Goal: Information Seeking & Learning: Learn about a topic

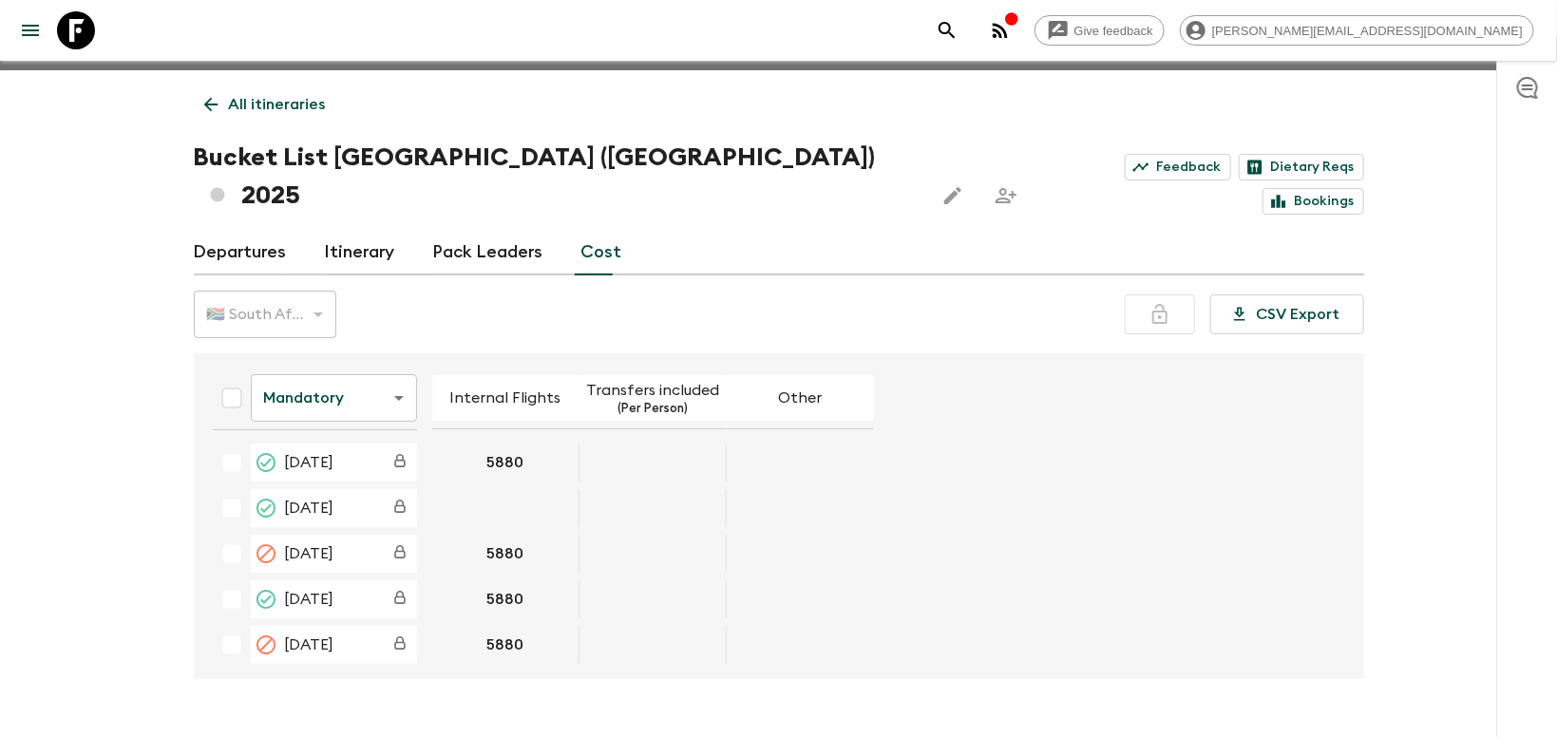
scroll to position [3838, 0]
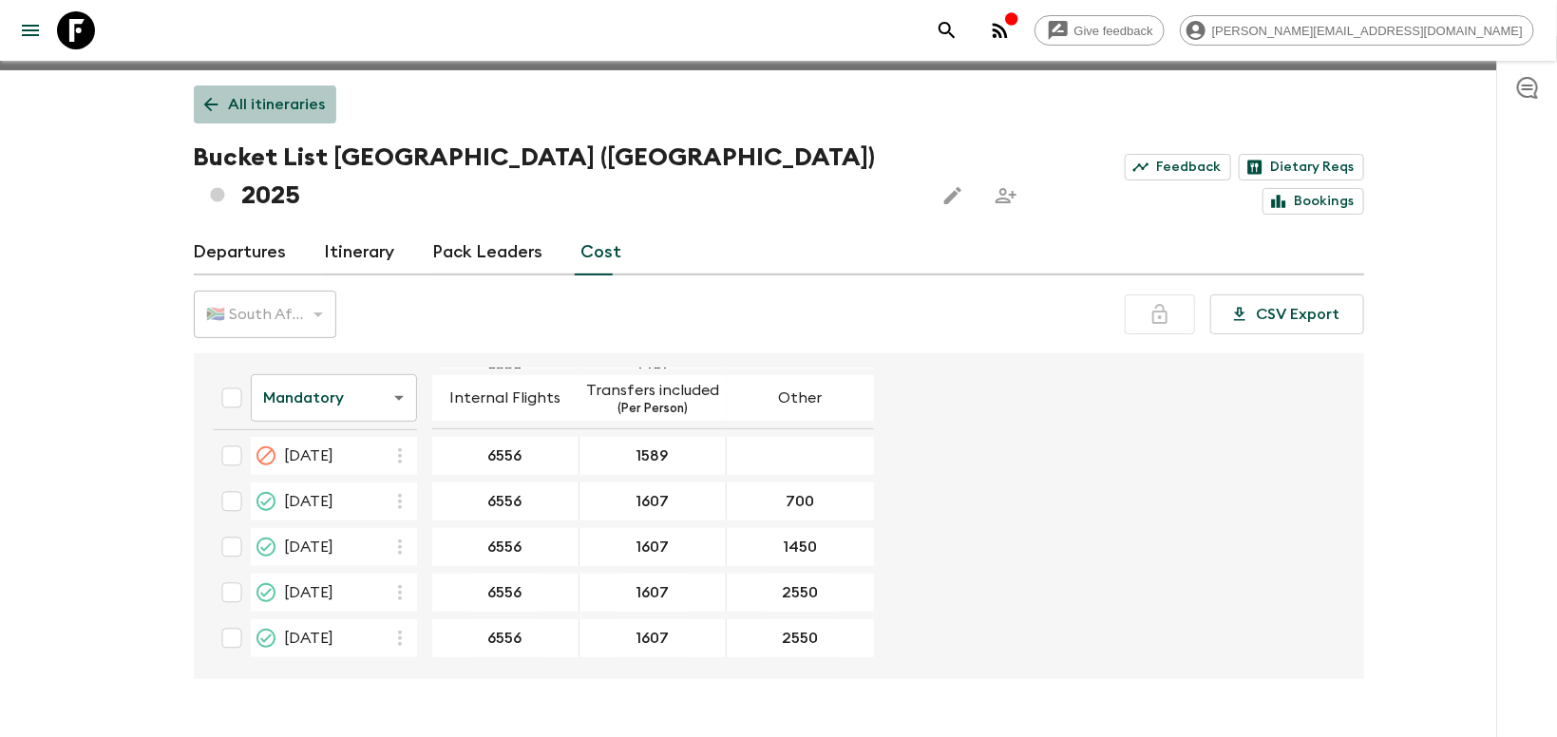
click at [270, 105] on p "All itineraries" at bounding box center [277, 104] width 97 height 23
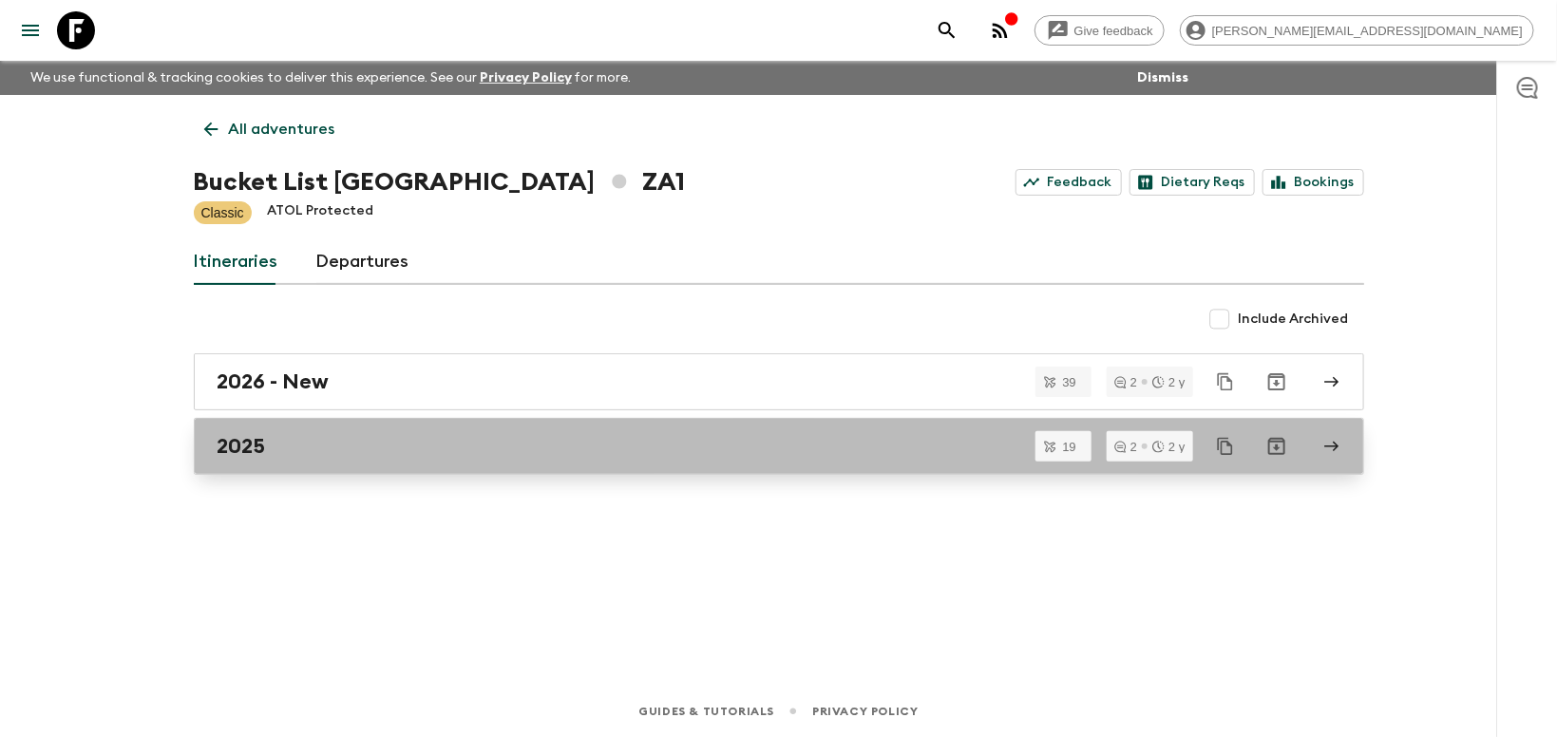
click at [260, 444] on h2 "2025" at bounding box center [242, 446] width 48 height 25
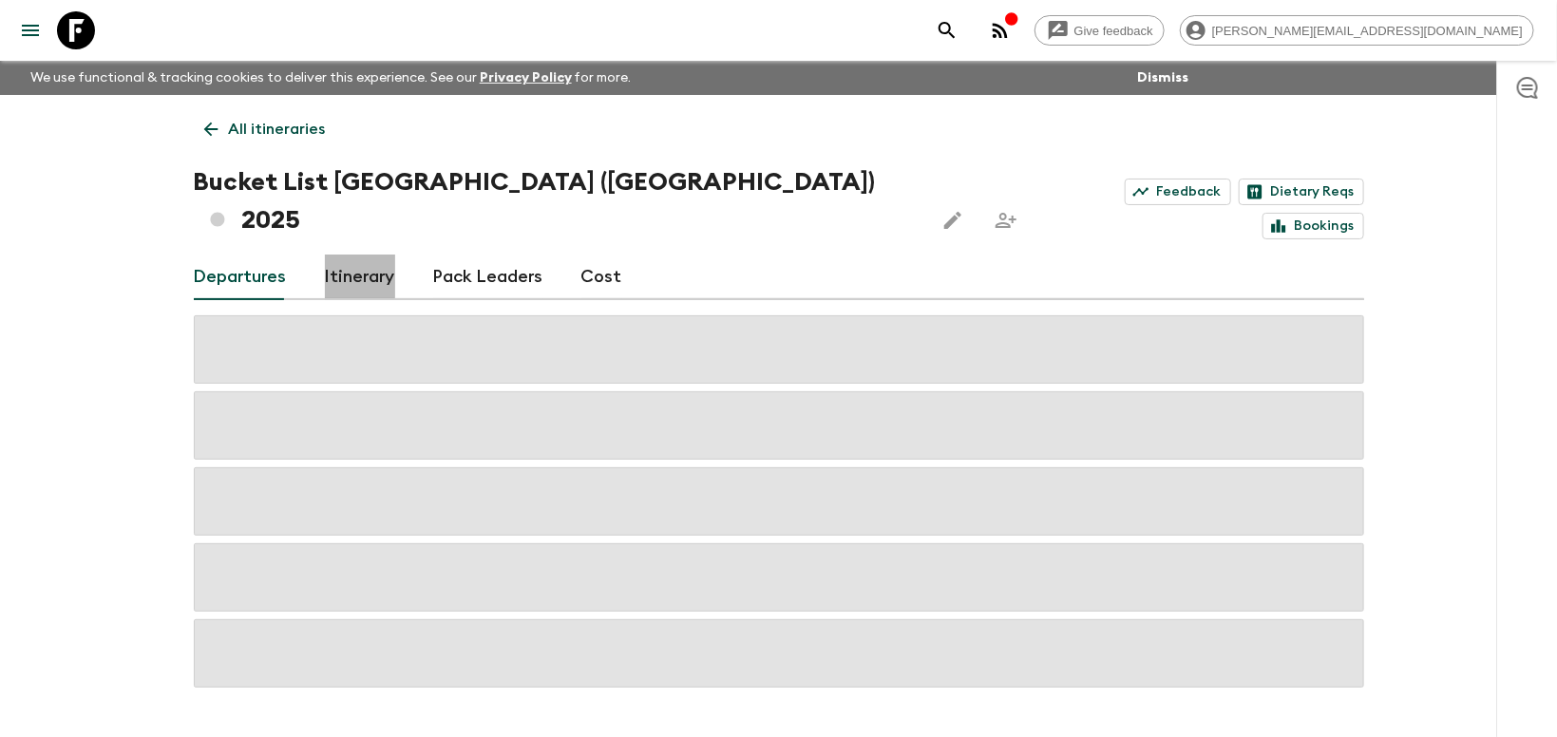
click at [346, 255] on link "Itinerary" at bounding box center [360, 278] width 70 height 46
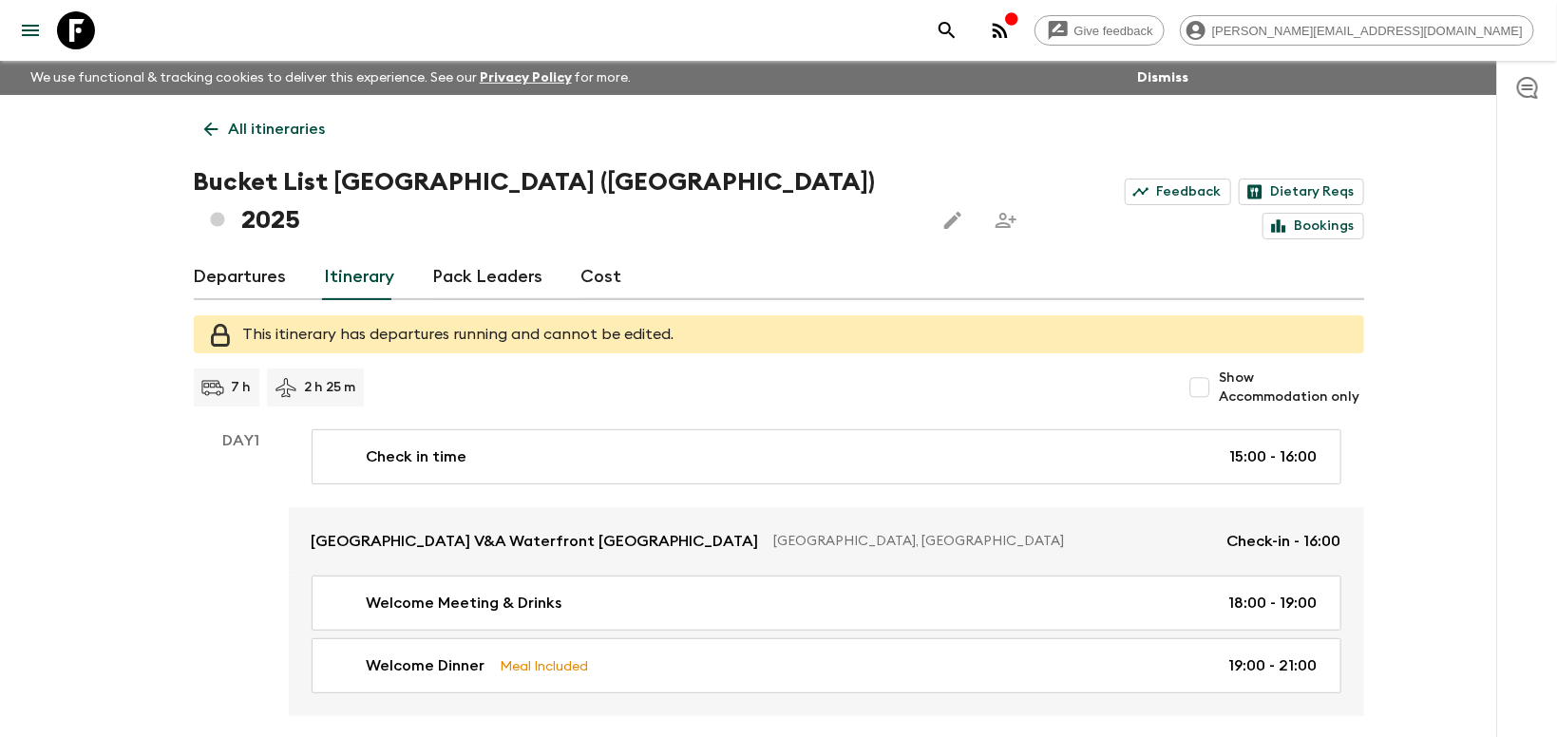
click at [272, 137] on p "All itineraries" at bounding box center [277, 129] width 97 height 23
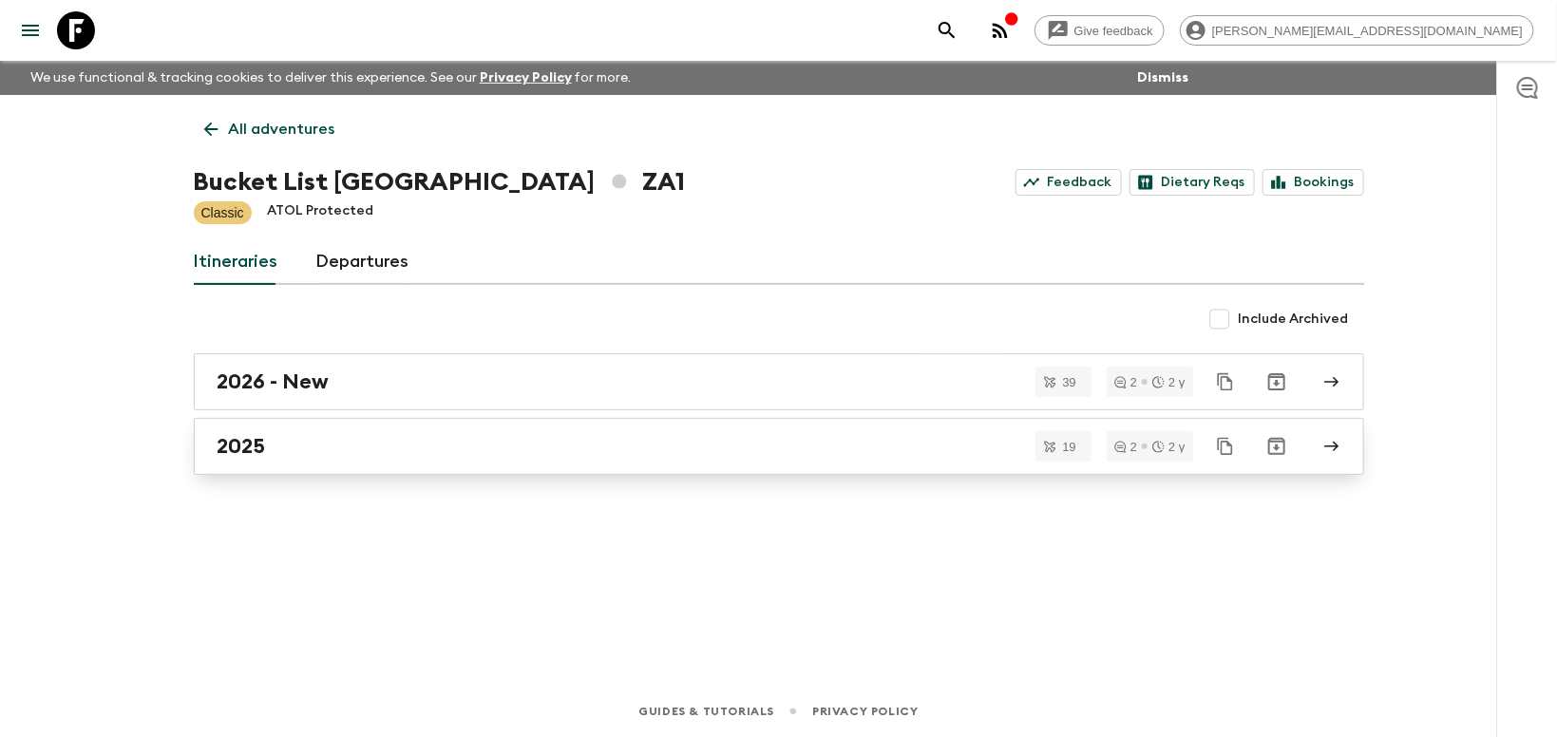
click at [232, 451] on h2 "2025" at bounding box center [242, 446] width 48 height 25
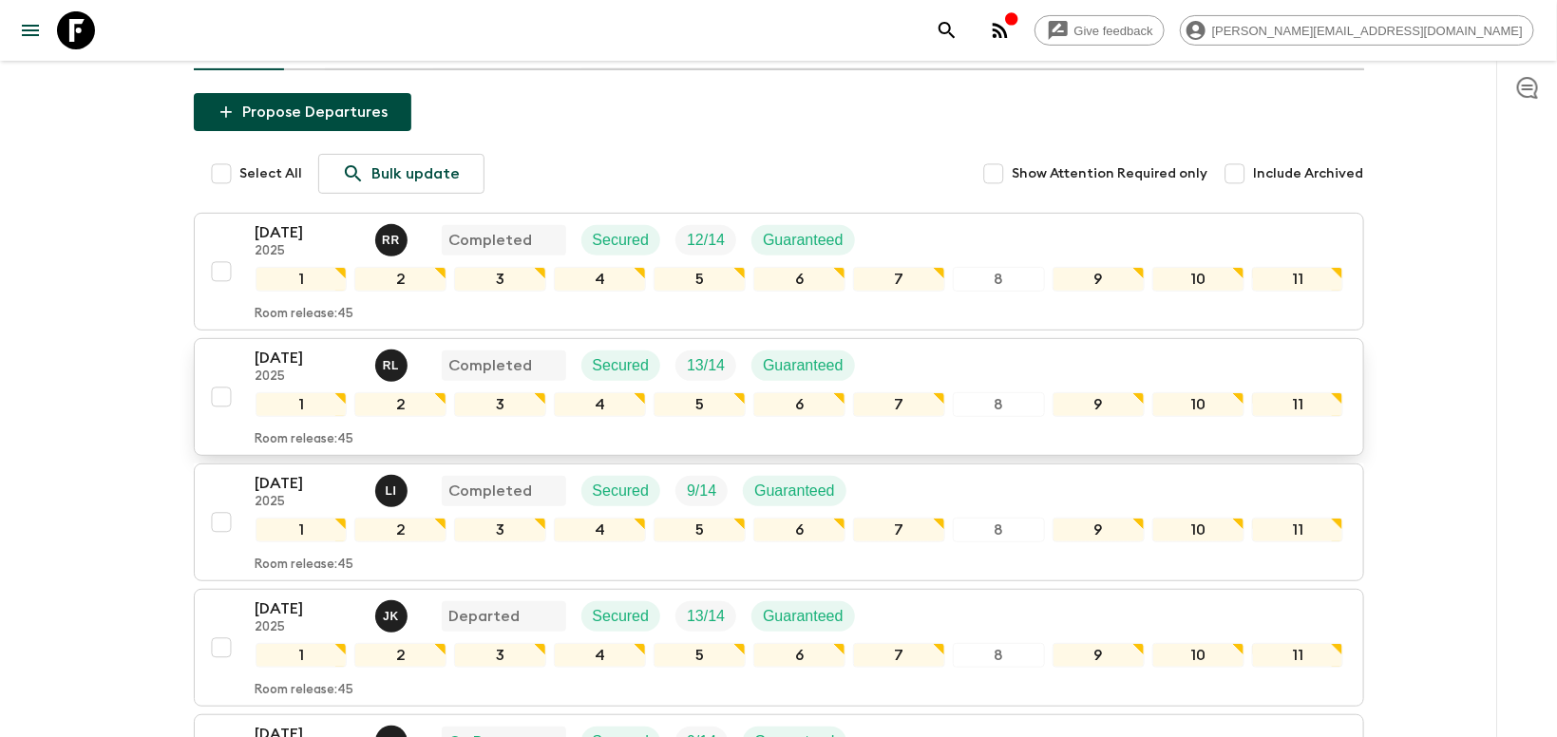
scroll to position [602, 0]
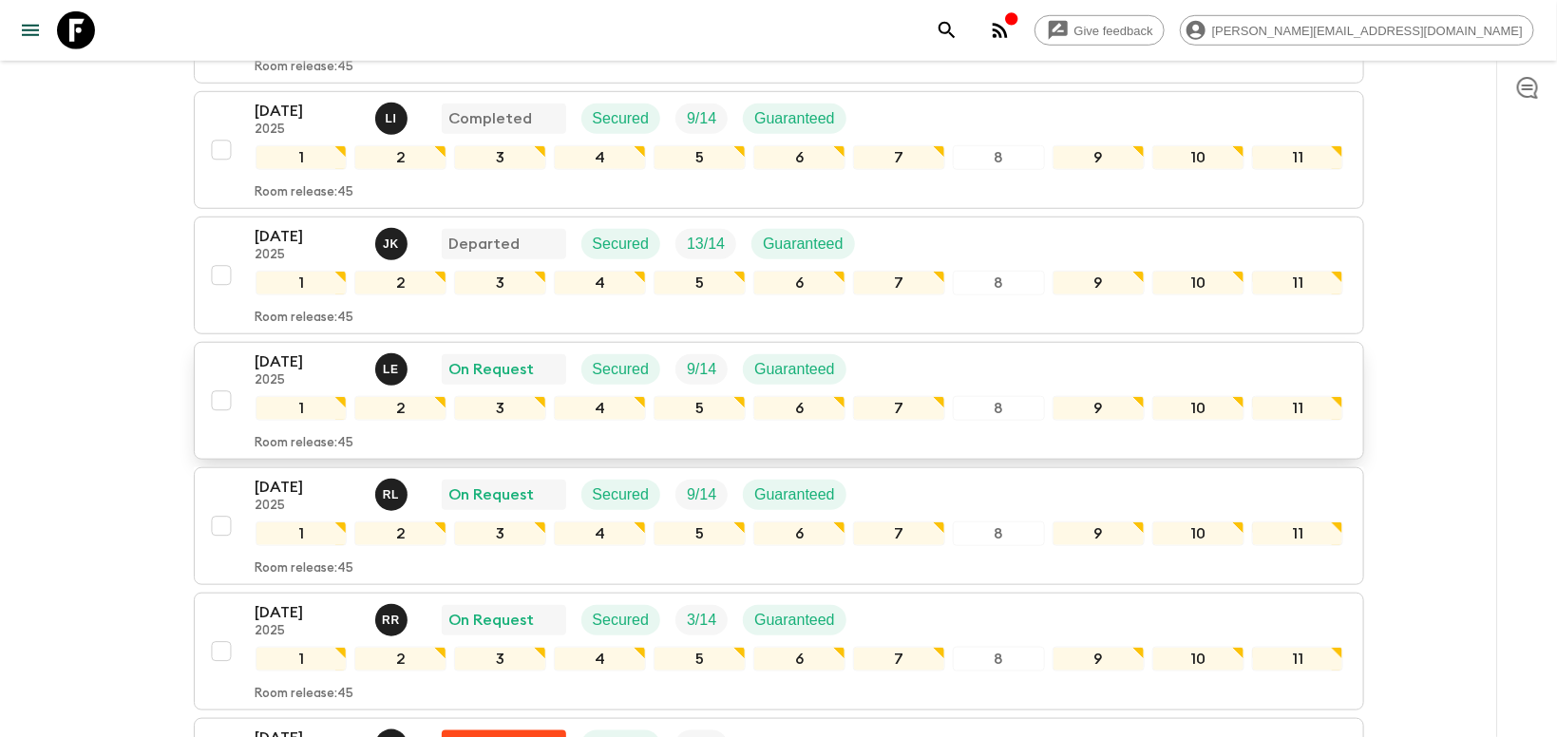
click at [292, 351] on p "[DATE]" at bounding box center [308, 362] width 105 height 23
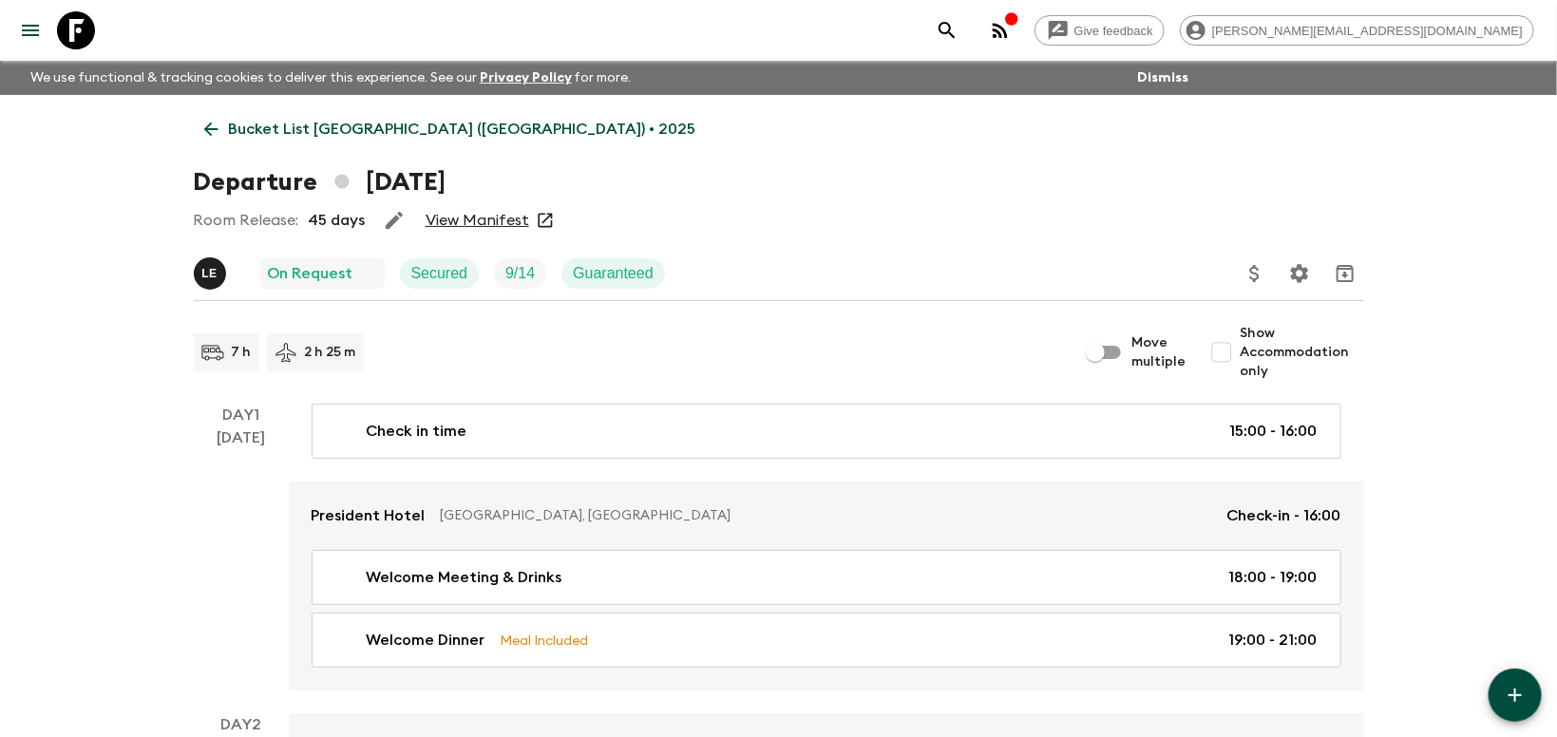
click at [476, 214] on link "View Manifest" at bounding box center [478, 220] width 104 height 19
click at [282, 124] on p "Bucket List [GEOGRAPHIC_DATA] ([GEOGRAPHIC_DATA]) • 2025" at bounding box center [462, 129] width 467 height 23
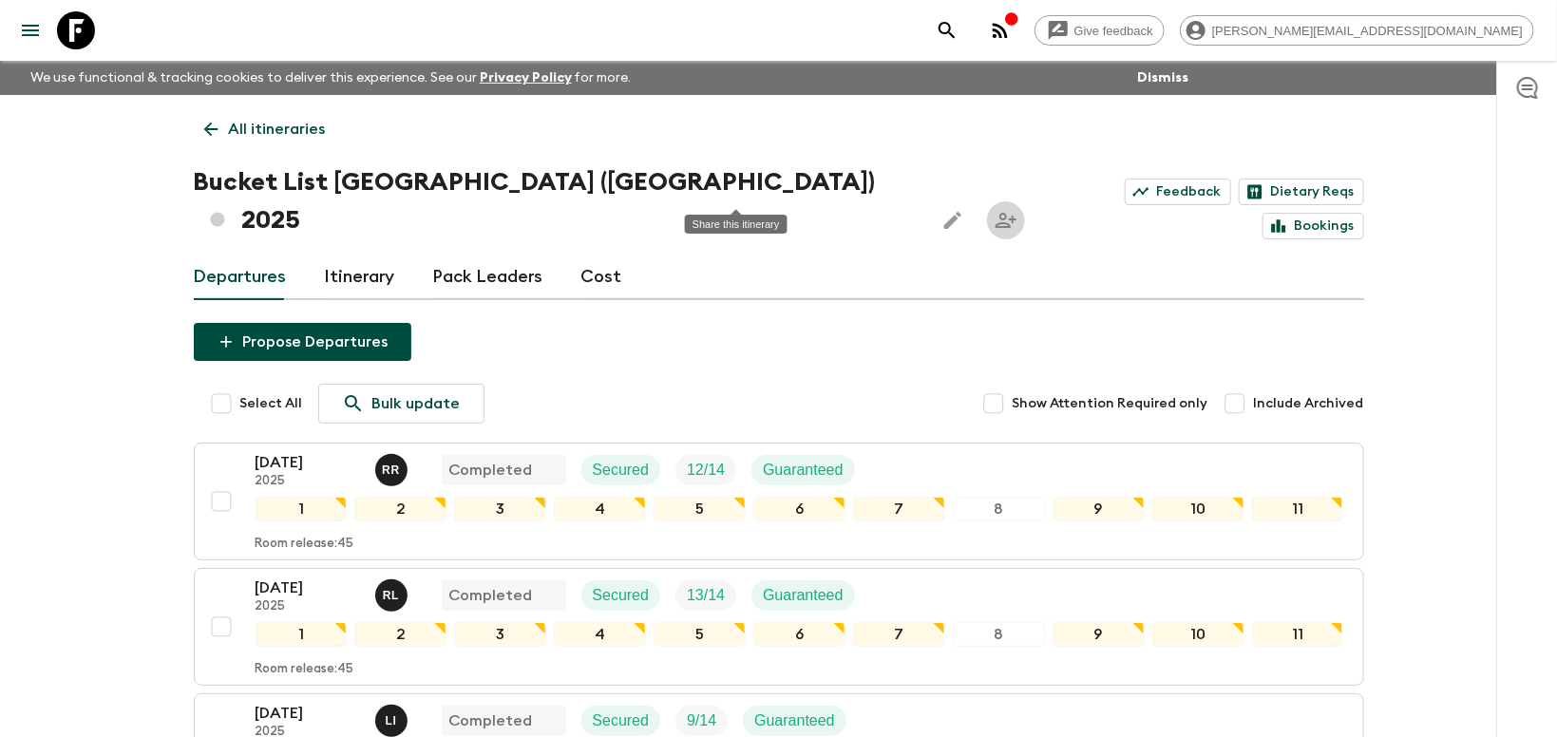
click at [996, 213] on icon "Share this itinerary" at bounding box center [1006, 220] width 21 height 15
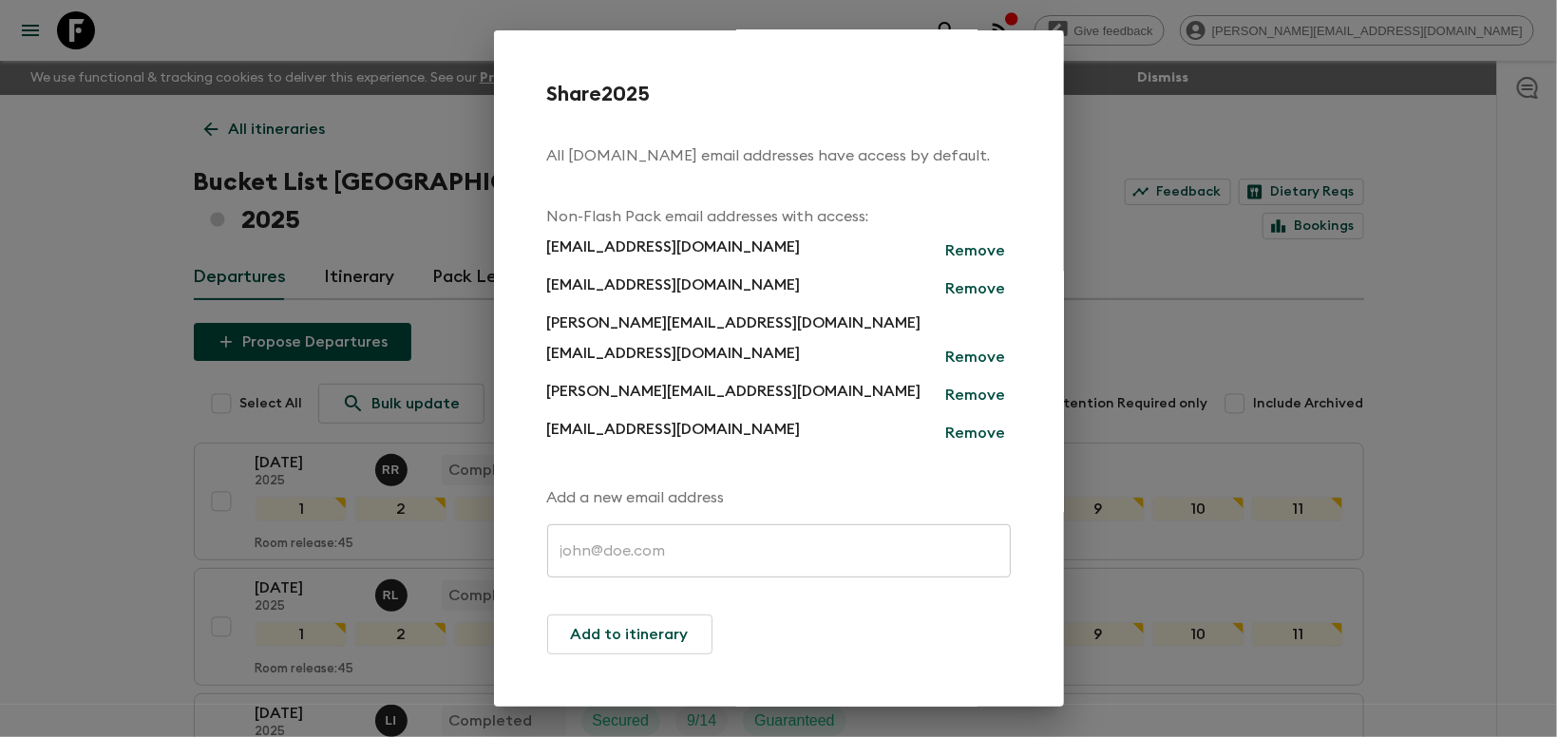
scroll to position [3, 0]
click at [1243, 257] on div "Share 2025 All [DOMAIN_NAME] email addresses have access by default. Non-Flash …" at bounding box center [778, 368] width 1557 height 737
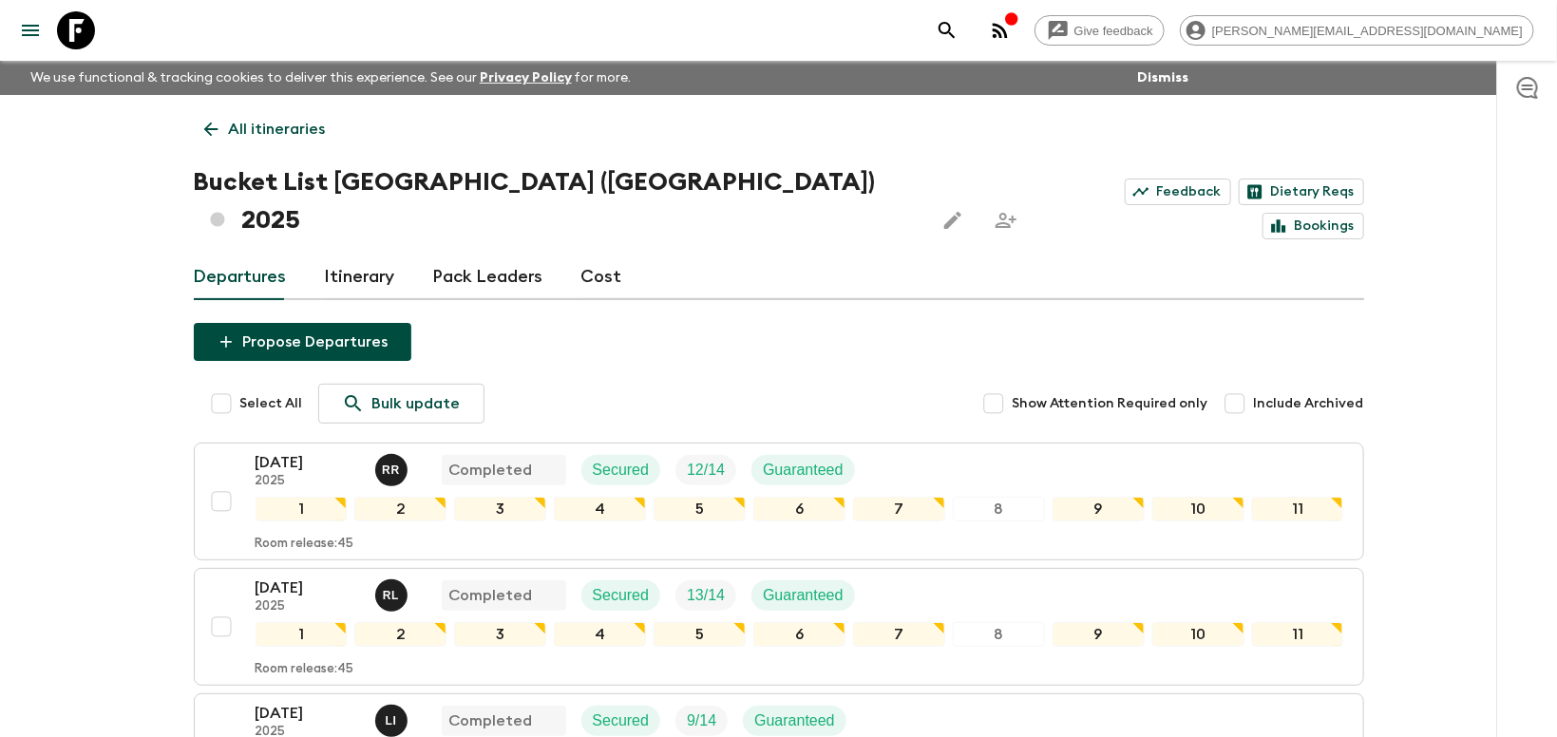
click at [607, 255] on link "Cost" at bounding box center [602, 278] width 41 height 46
